Goal: Check status

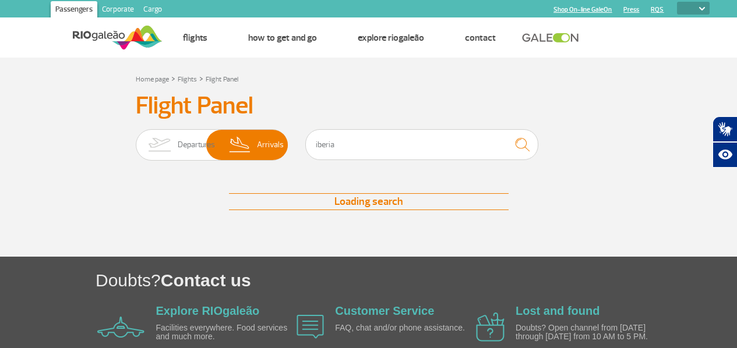
select select
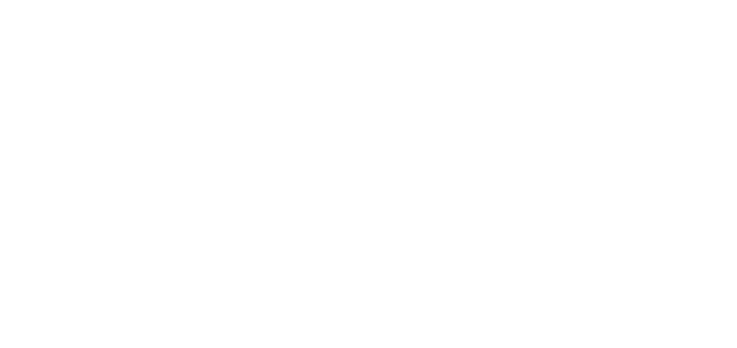
select select
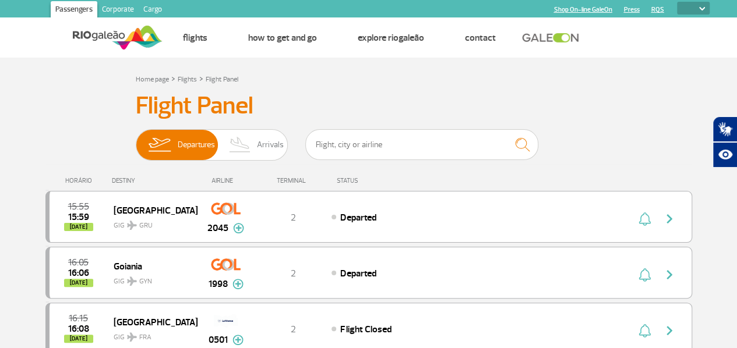
click at [260, 146] on span "Arrivals" at bounding box center [270, 145] width 27 height 30
click at [136, 139] on input "Departures Arrivals" at bounding box center [136, 139] width 0 height 0
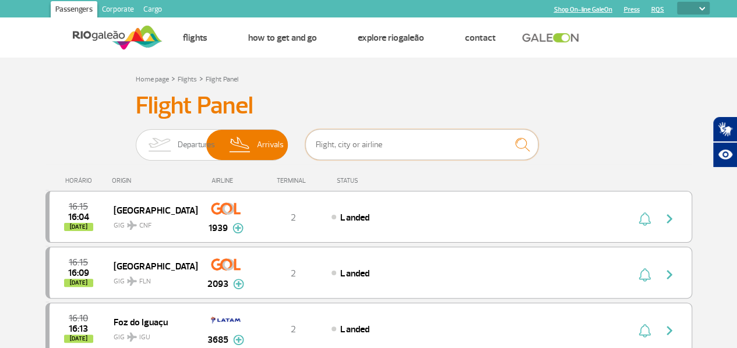
click at [358, 149] on input "text" at bounding box center [421, 144] width 233 height 31
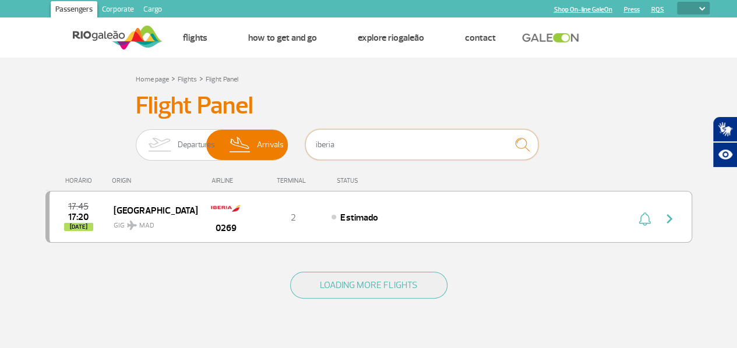
type input "iberia"
